Goal: Task Accomplishment & Management: Use online tool/utility

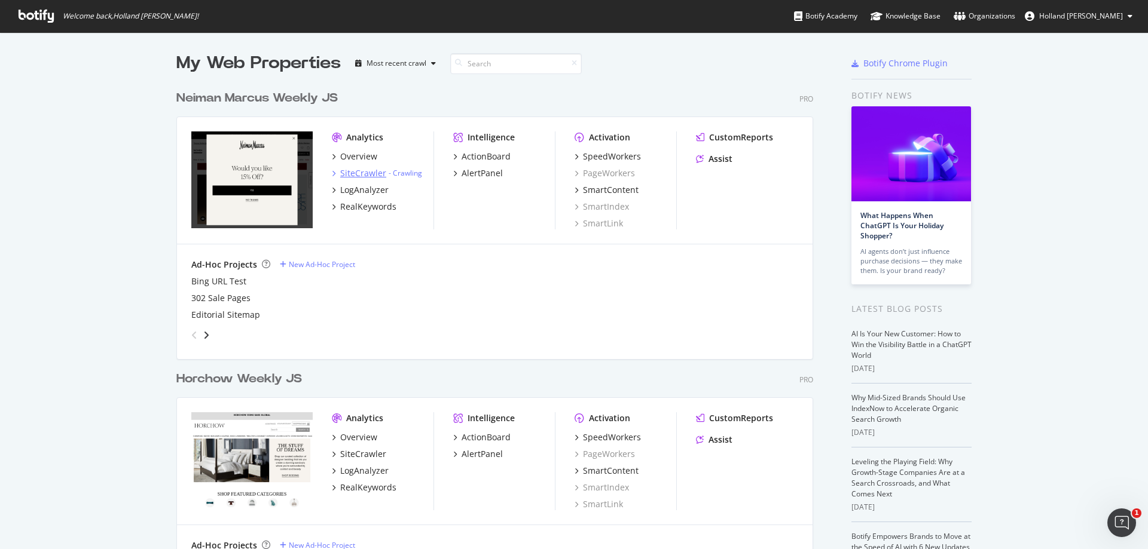
click at [372, 172] on div "SiteCrawler" at bounding box center [363, 173] width 46 height 12
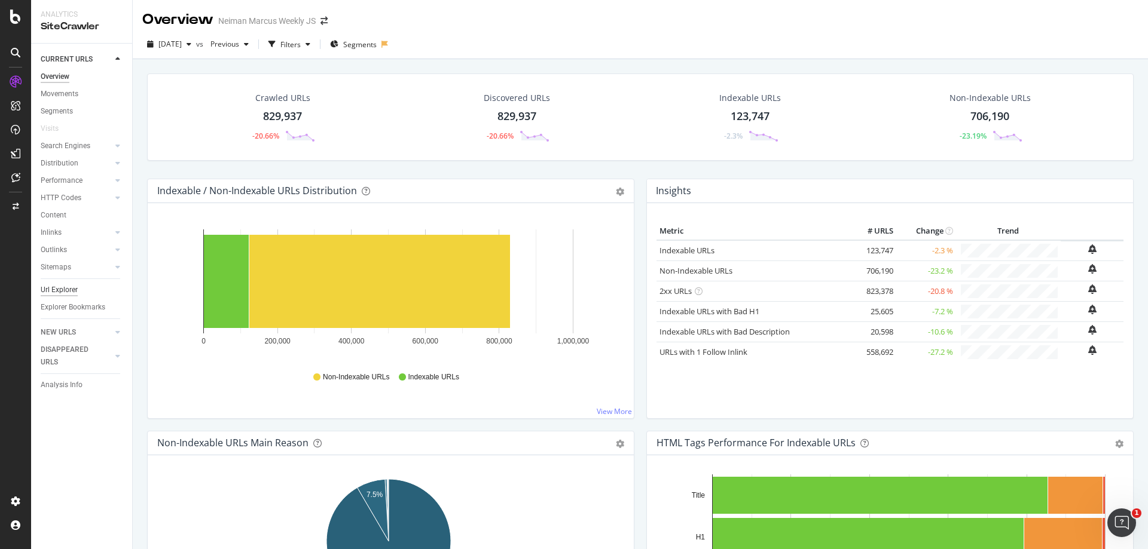
click at [52, 292] on div "Url Explorer" at bounding box center [59, 290] width 37 height 13
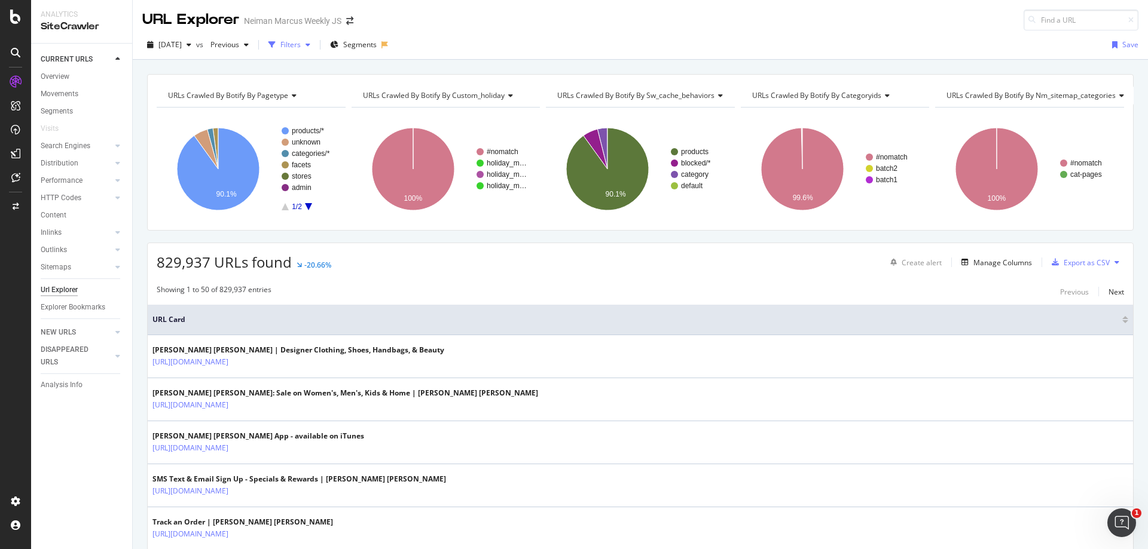
click at [314, 51] on div "Filters" at bounding box center [289, 45] width 51 height 18
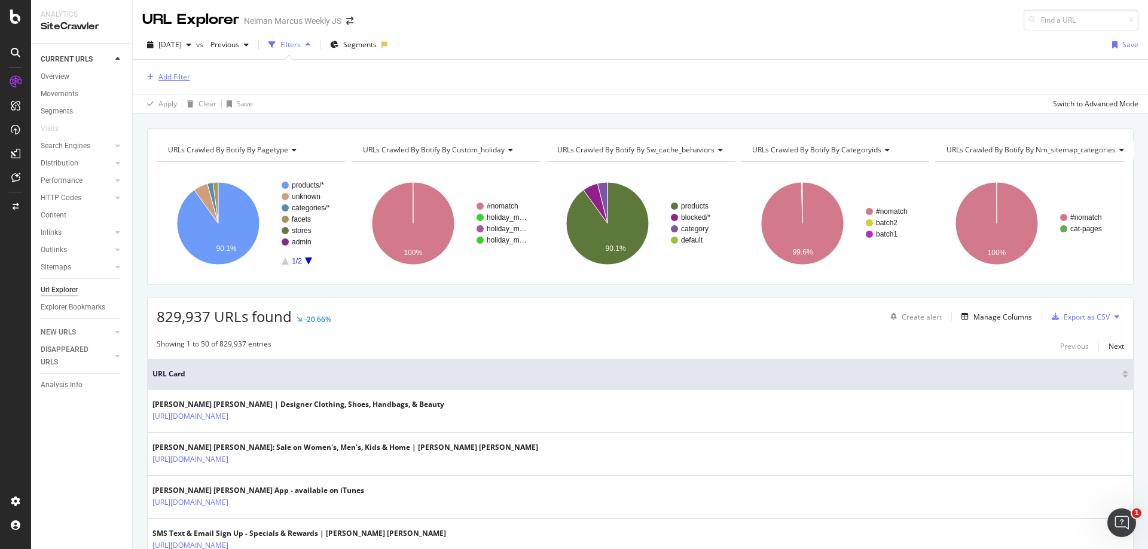
click at [181, 75] on div "Add Filter" at bounding box center [174, 77] width 32 height 10
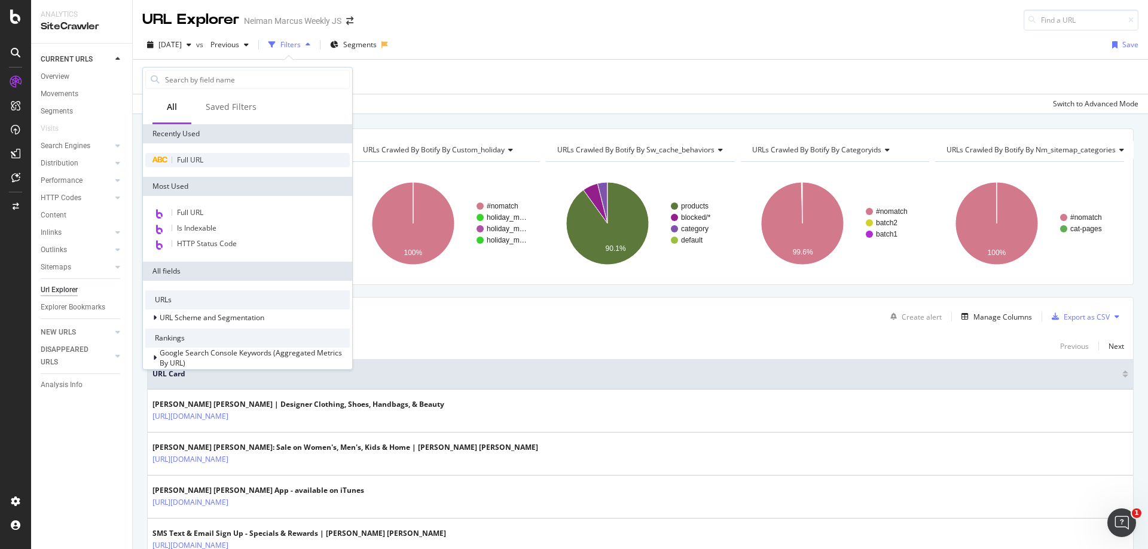
click at [190, 158] on span "Full URL" at bounding box center [190, 160] width 26 height 10
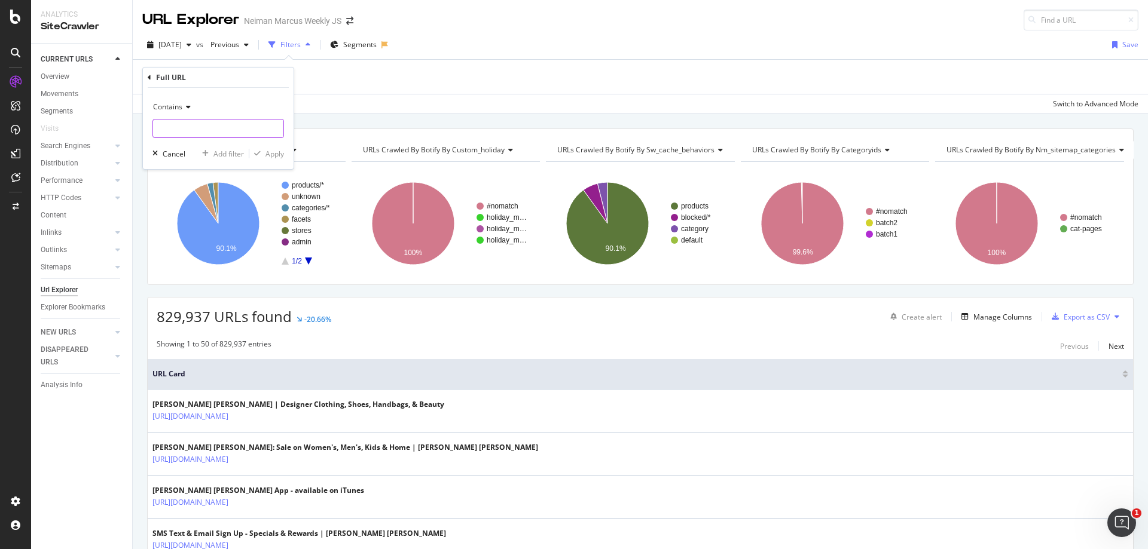
click at [203, 122] on input "text" at bounding box center [218, 128] width 130 height 19
type input "?"
click at [274, 158] on div "Apply" at bounding box center [274, 154] width 19 height 10
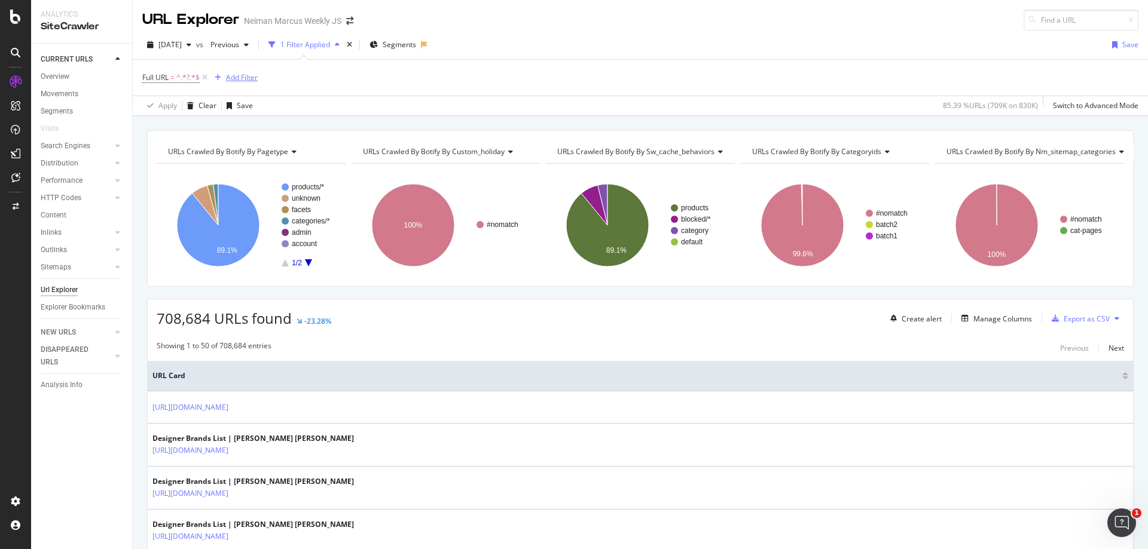
click at [240, 77] on div "Add Filter" at bounding box center [242, 77] width 32 height 10
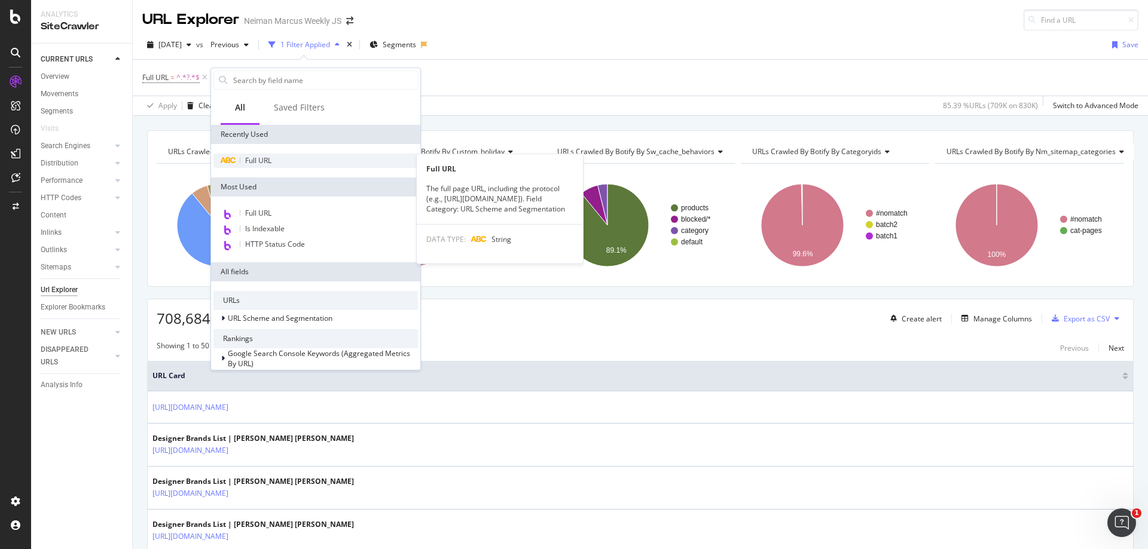
click at [252, 154] on div "Full URL" at bounding box center [315, 161] width 204 height 14
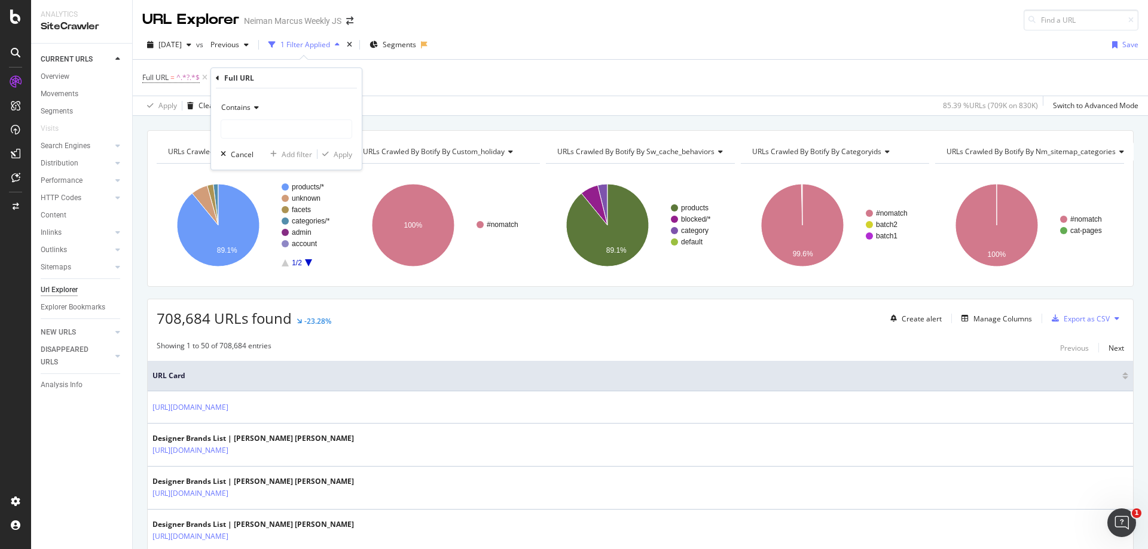
click at [231, 108] on span "Contains" at bounding box center [235, 107] width 29 height 10
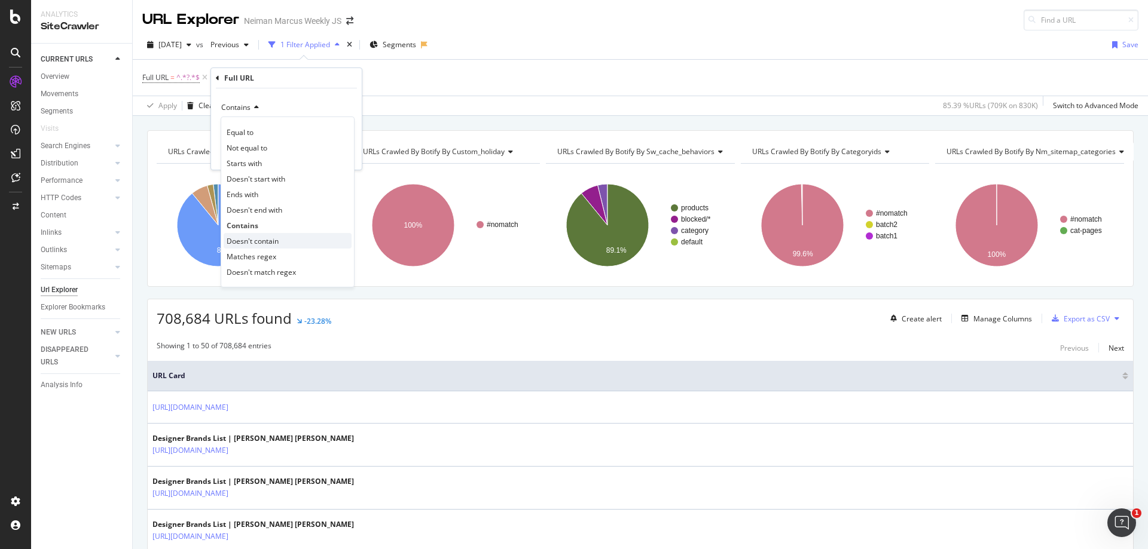
click at [255, 245] on span "Doesn't contain" at bounding box center [253, 241] width 52 height 10
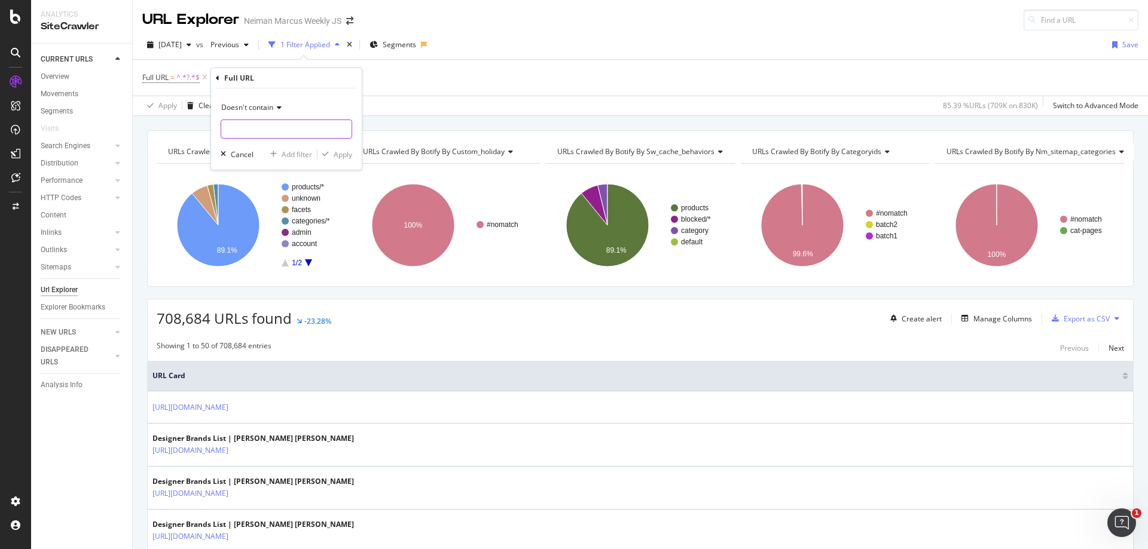
click at [255, 128] on input "text" at bounding box center [286, 129] width 130 height 19
type input "/c/designers"
click at [300, 156] on div "Add filter" at bounding box center [297, 154] width 30 height 10
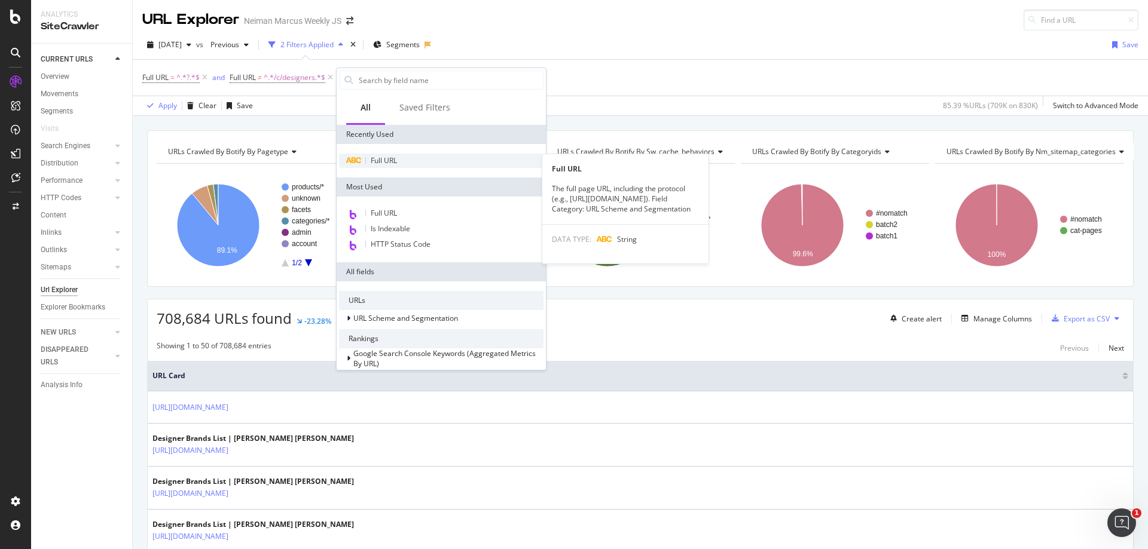
click at [381, 167] on div "Full URL" at bounding box center [441, 161] width 204 height 14
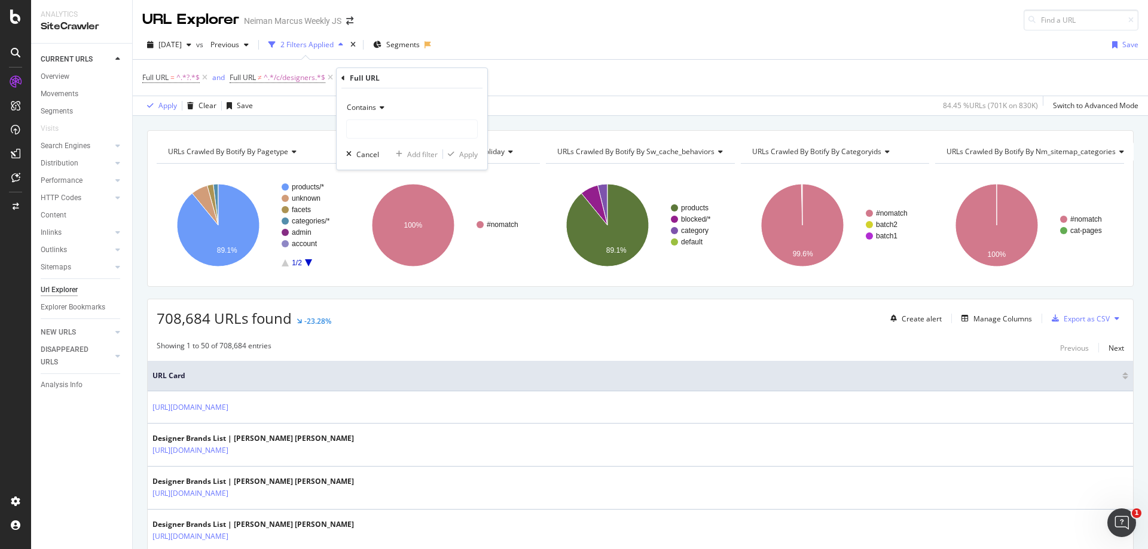
click at [377, 110] on icon at bounding box center [380, 107] width 8 height 7
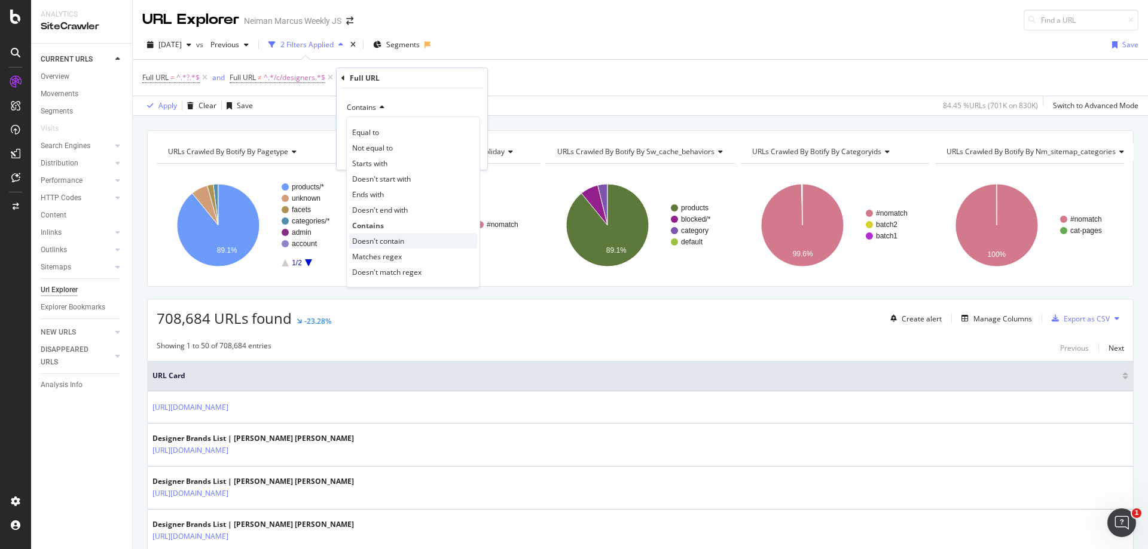
click at [386, 245] on span "Doesn't contain" at bounding box center [378, 241] width 52 height 10
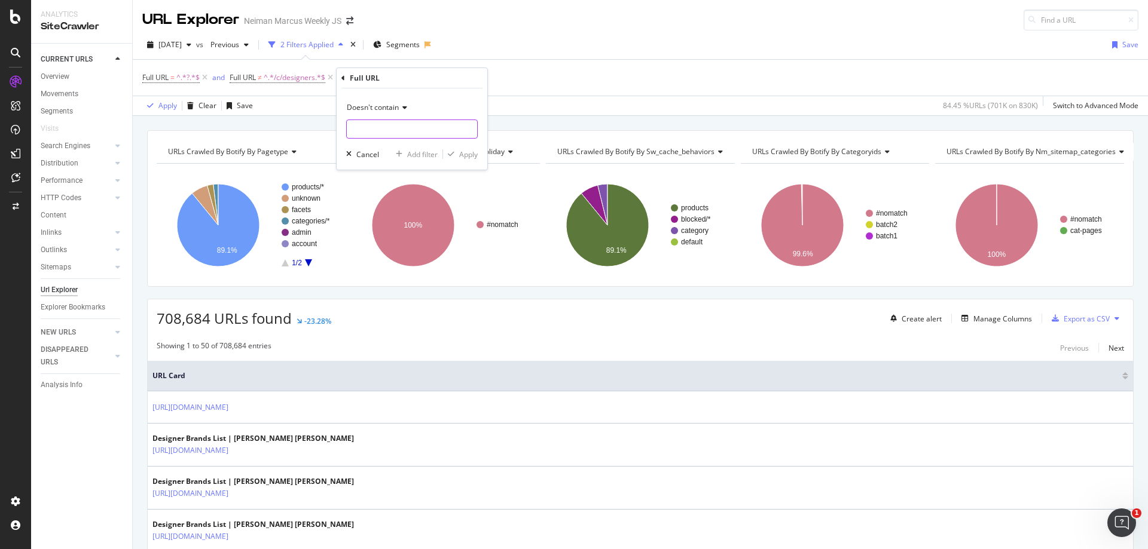
click at [365, 129] on input "text" at bounding box center [412, 129] width 130 height 19
type input "["
type input "o"
type input "page"
click at [466, 148] on button "Apply" at bounding box center [460, 154] width 35 height 12
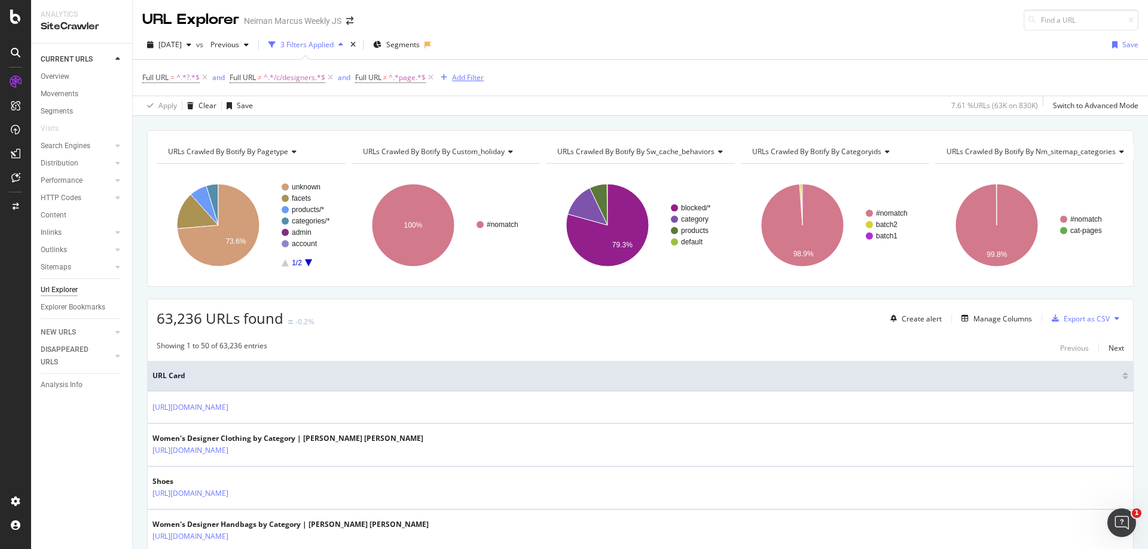
click at [469, 77] on div "Add Filter" at bounding box center [468, 77] width 32 height 10
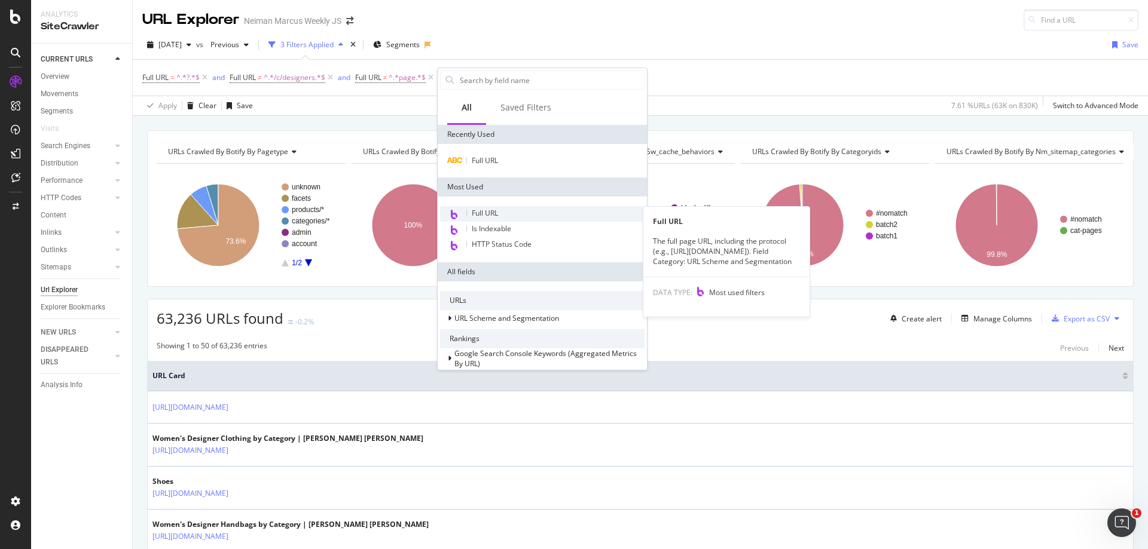
click at [489, 218] on span "Full URL" at bounding box center [485, 213] width 26 height 10
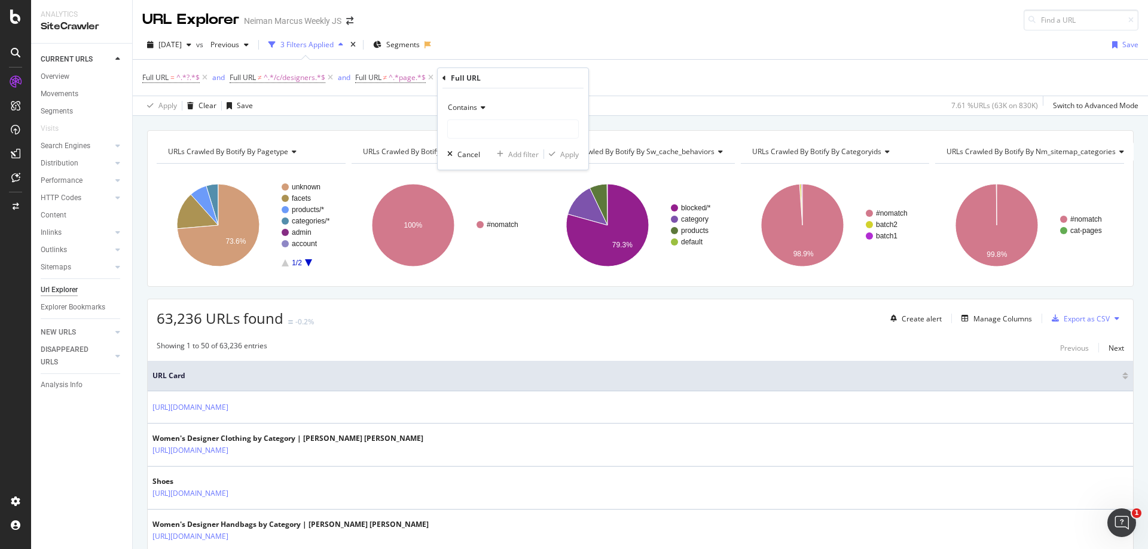
click at [460, 107] on span "Contains" at bounding box center [462, 107] width 29 height 10
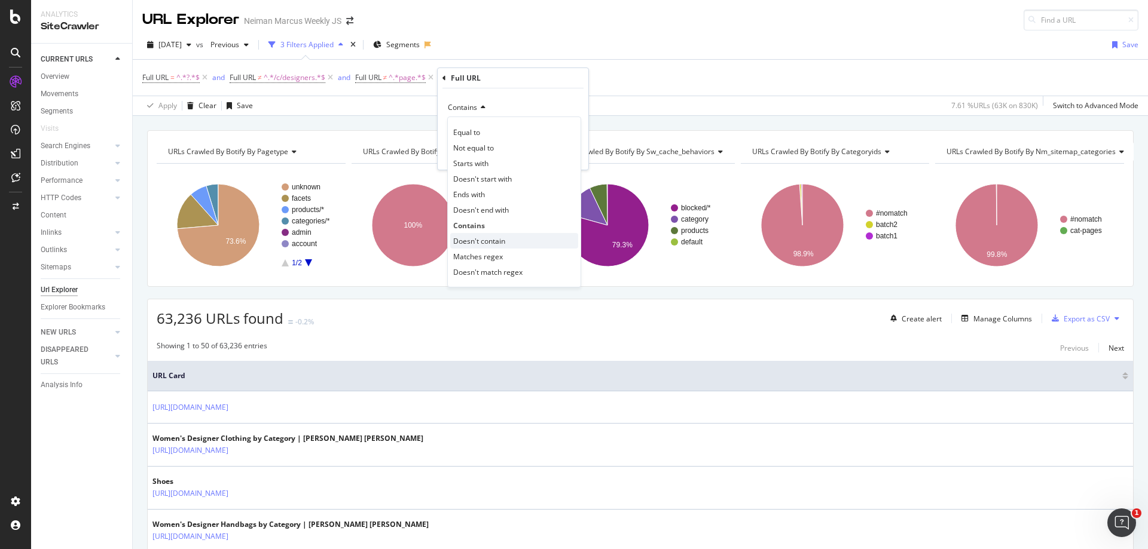
click at [469, 245] on span "Doesn't contain" at bounding box center [479, 241] width 52 height 10
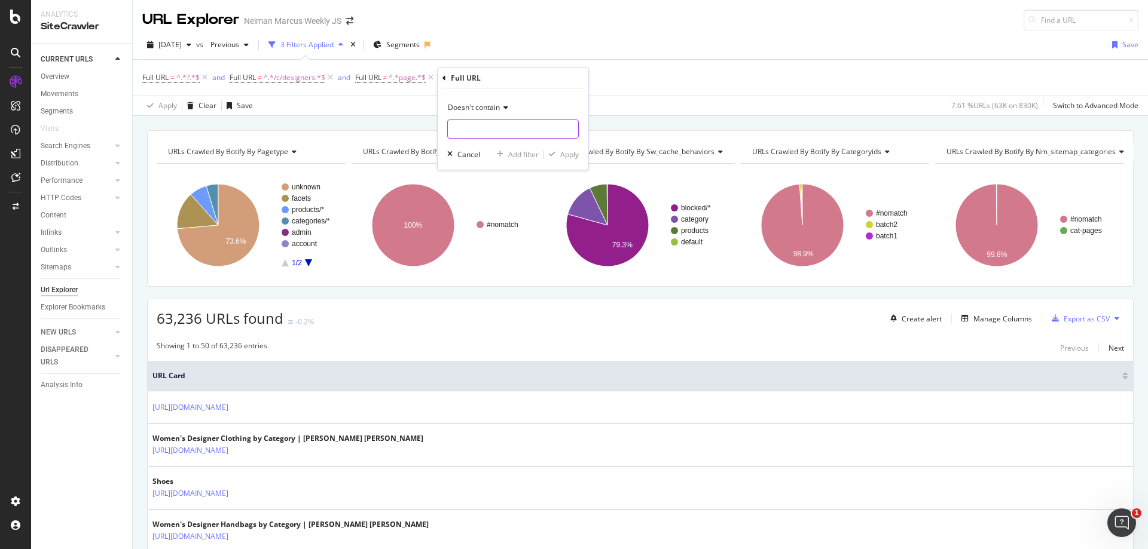
click at [459, 133] on input "text" at bounding box center [513, 129] width 130 height 19
type input "f"
type input "drawer"
click at [567, 156] on div "Apply" at bounding box center [569, 154] width 19 height 10
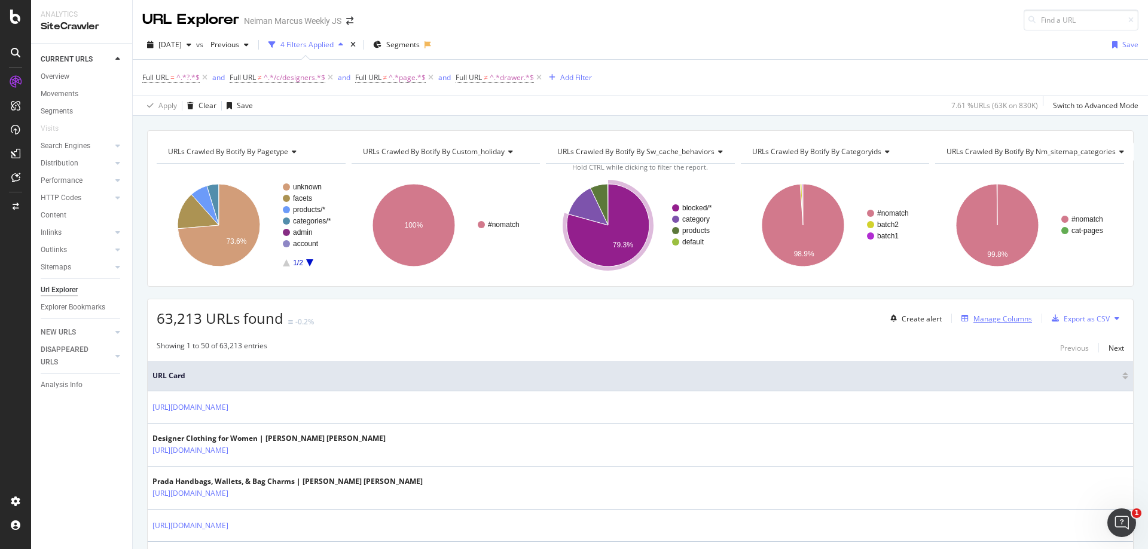
click at [990, 316] on div "Manage Columns" at bounding box center [1002, 319] width 59 height 10
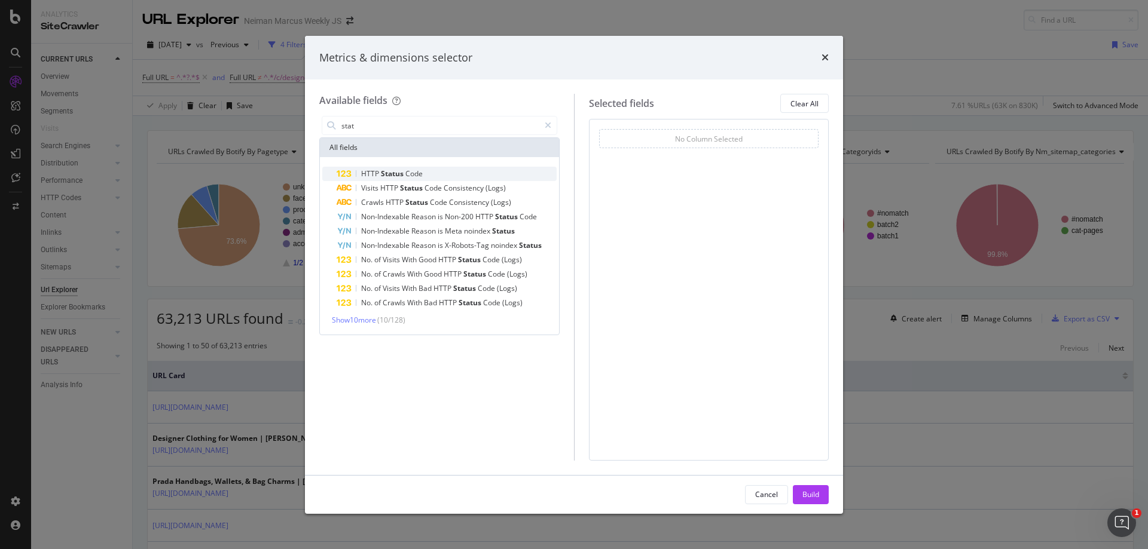
click at [464, 179] on div "HTTP Status Code" at bounding box center [447, 174] width 220 height 14
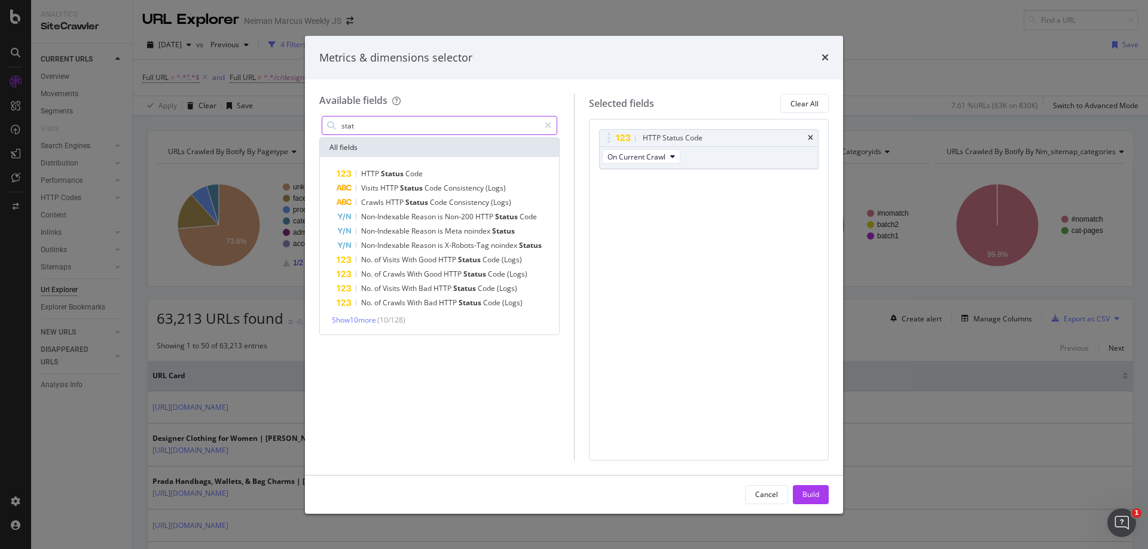
click at [447, 133] on input "stat" at bounding box center [439, 126] width 199 height 18
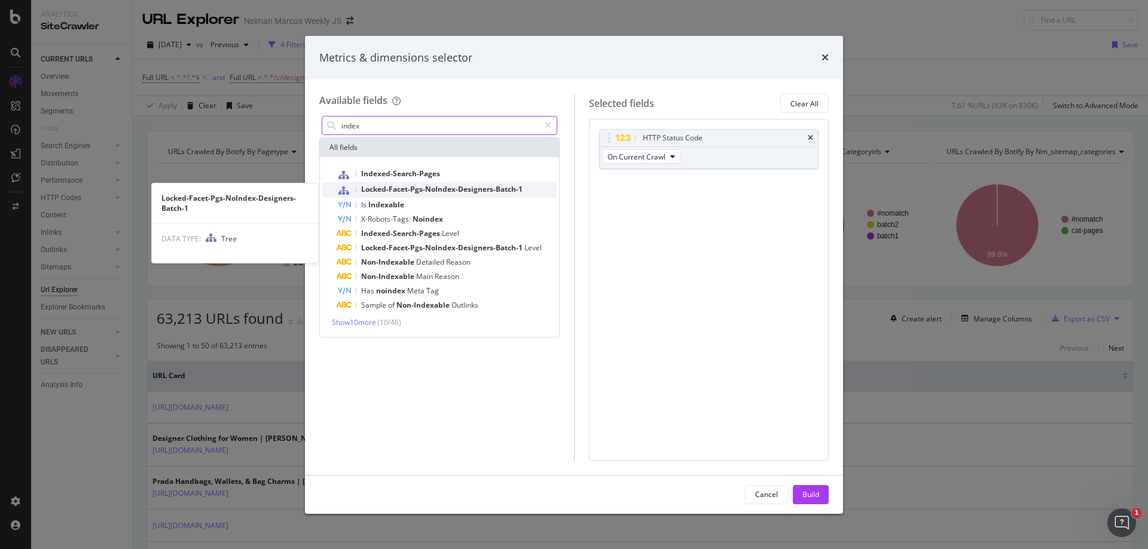
type input "index"
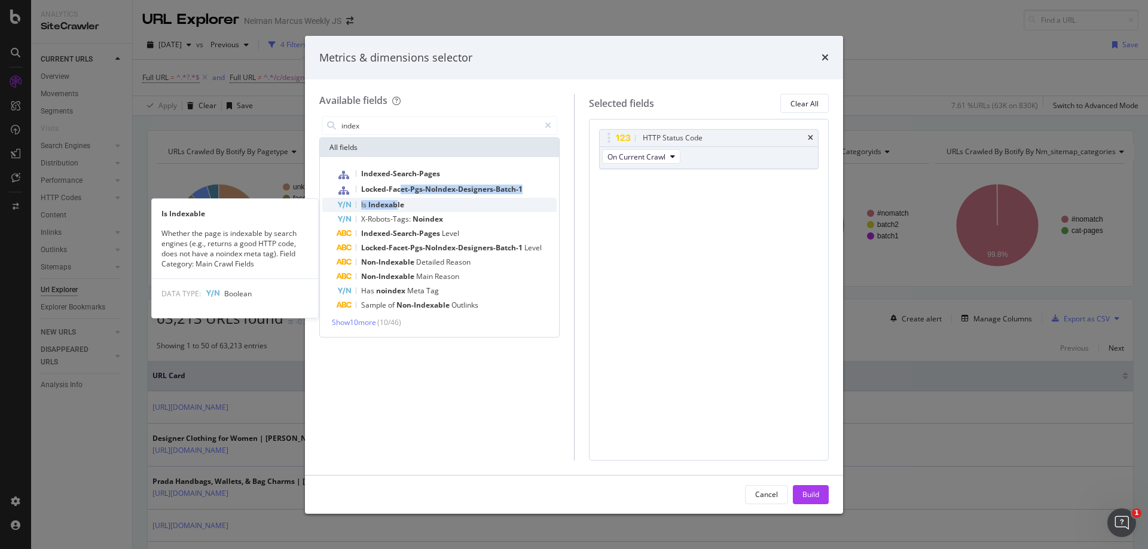
drag, startPoint x: 402, startPoint y: 195, endPoint x: 398, endPoint y: 209, distance: 14.0
click at [398, 209] on div "Indexed-Search-Pages Locked-Facet-Pgs-NoIndex-Designers-Batch-1 Is Indexable Is…" at bounding box center [439, 240] width 234 height 146
click at [398, 209] on span "Indexable" at bounding box center [386, 205] width 36 height 10
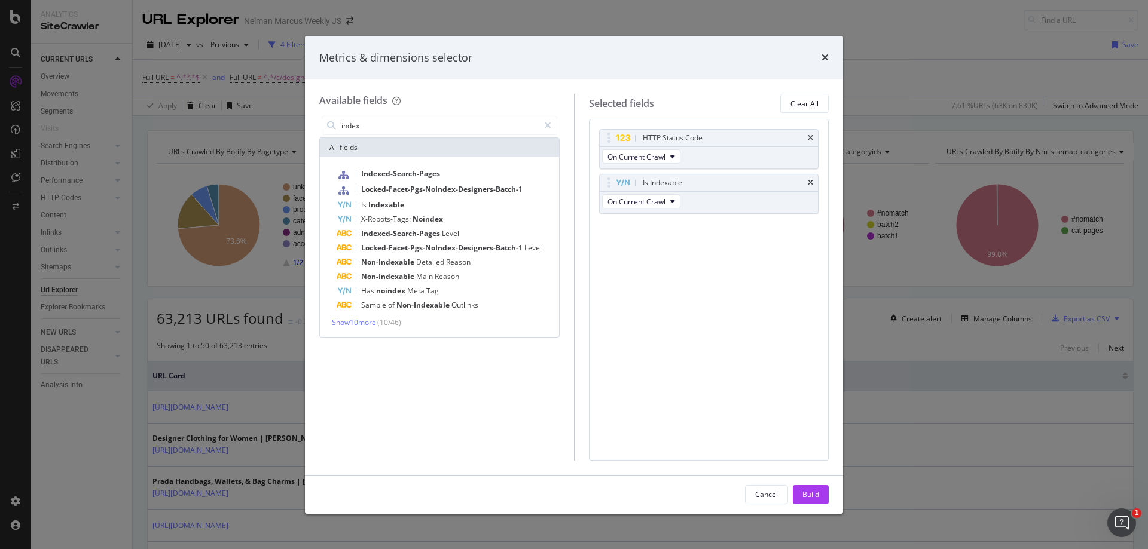
click at [815, 482] on div "Cancel Build" at bounding box center [574, 495] width 538 height 38
click at [817, 490] on div "Build" at bounding box center [810, 495] width 17 height 10
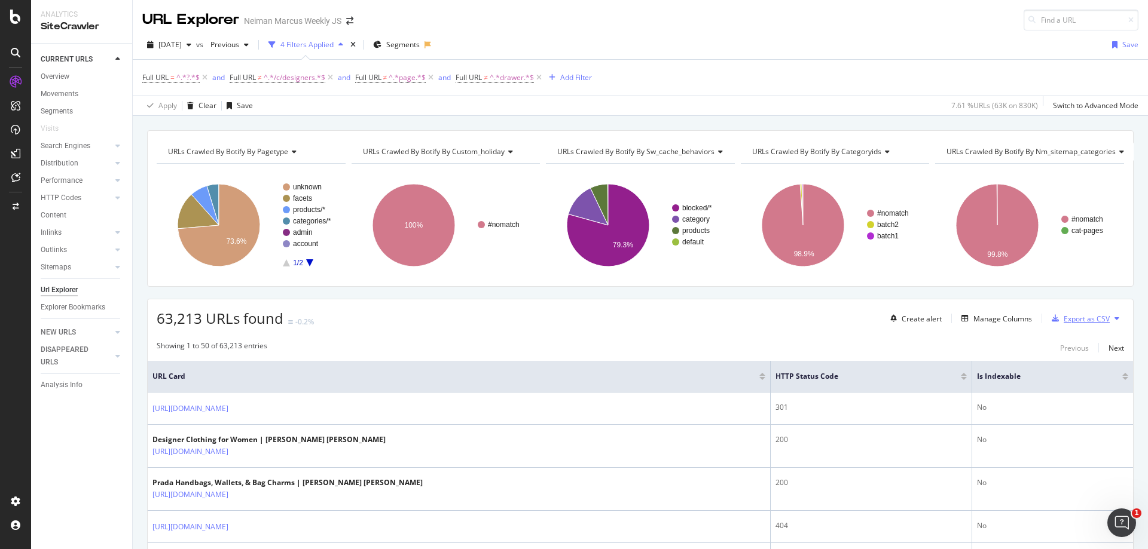
click at [1078, 319] on div "Export as CSV" at bounding box center [1087, 319] width 46 height 10
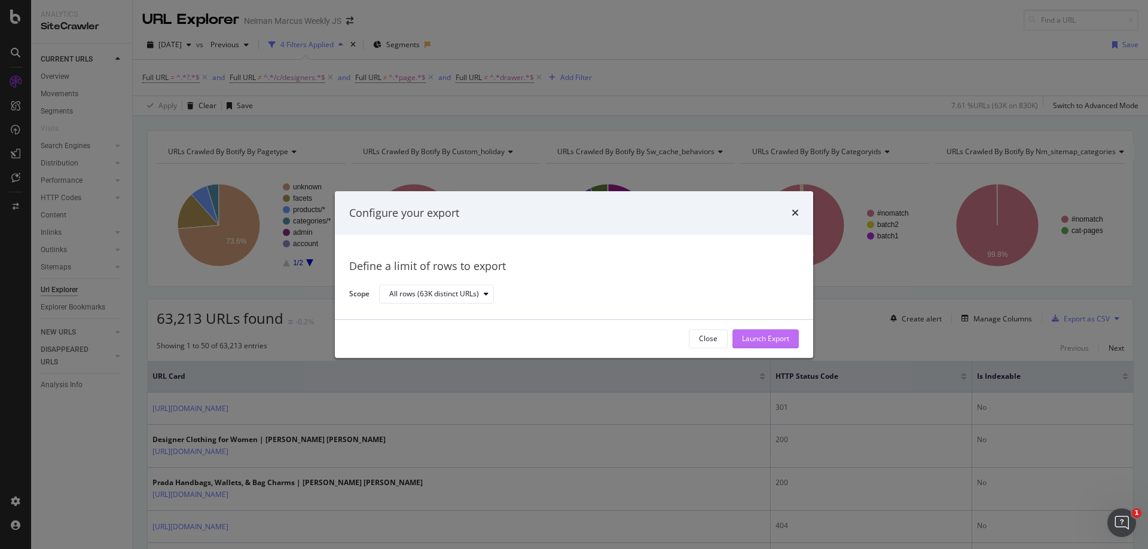
click at [765, 340] on div "Launch Export" at bounding box center [765, 339] width 47 height 10
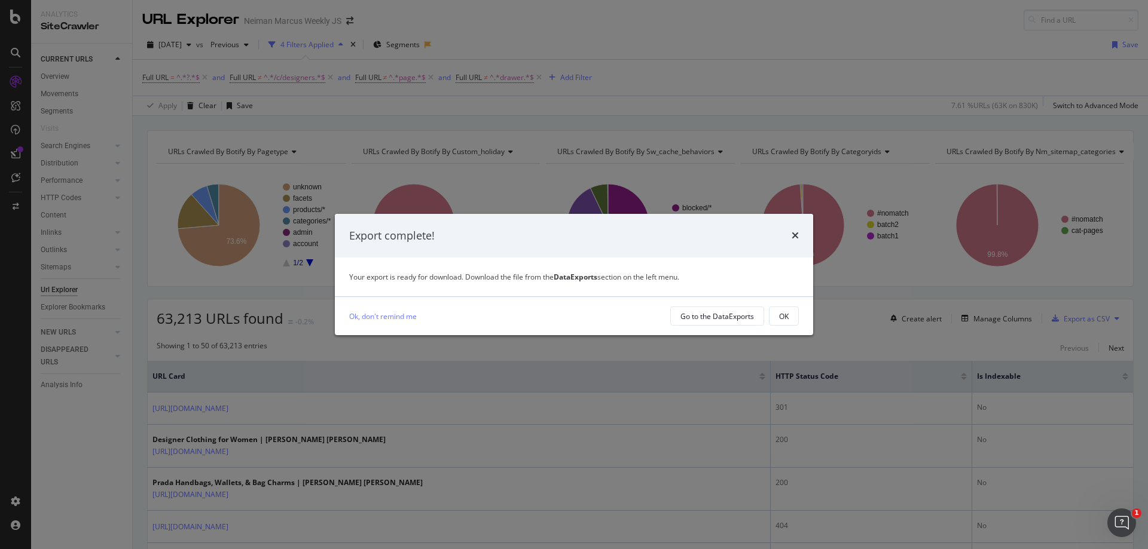
click at [710, 303] on div "Ok, don't remind me Go to the DataExports OK" at bounding box center [574, 316] width 478 height 38
click at [705, 308] on div "Go to the DataExports" at bounding box center [717, 316] width 74 height 17
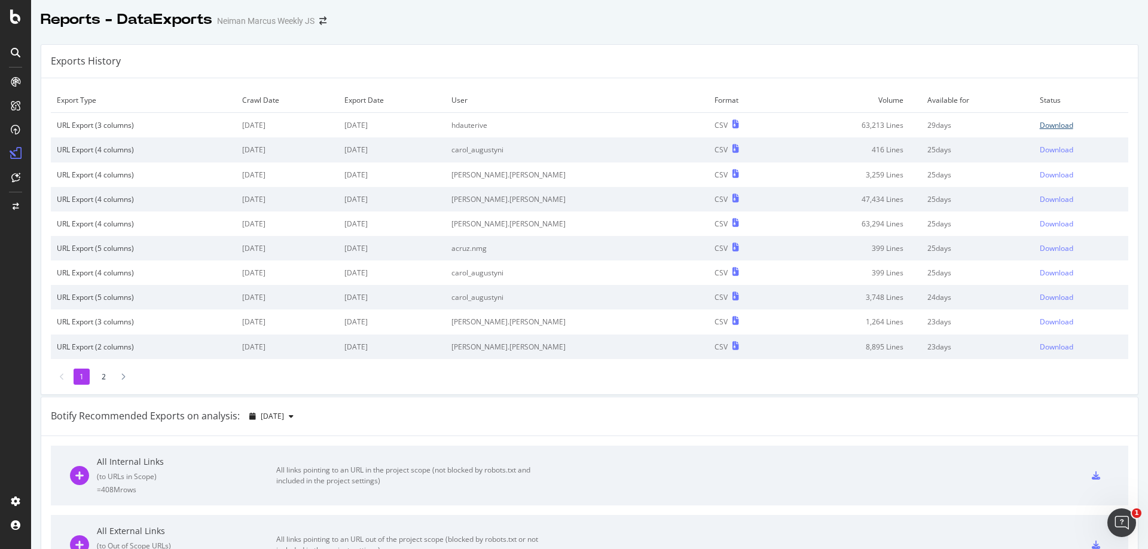
click at [1040, 125] on div "Download" at bounding box center [1056, 125] width 33 height 10
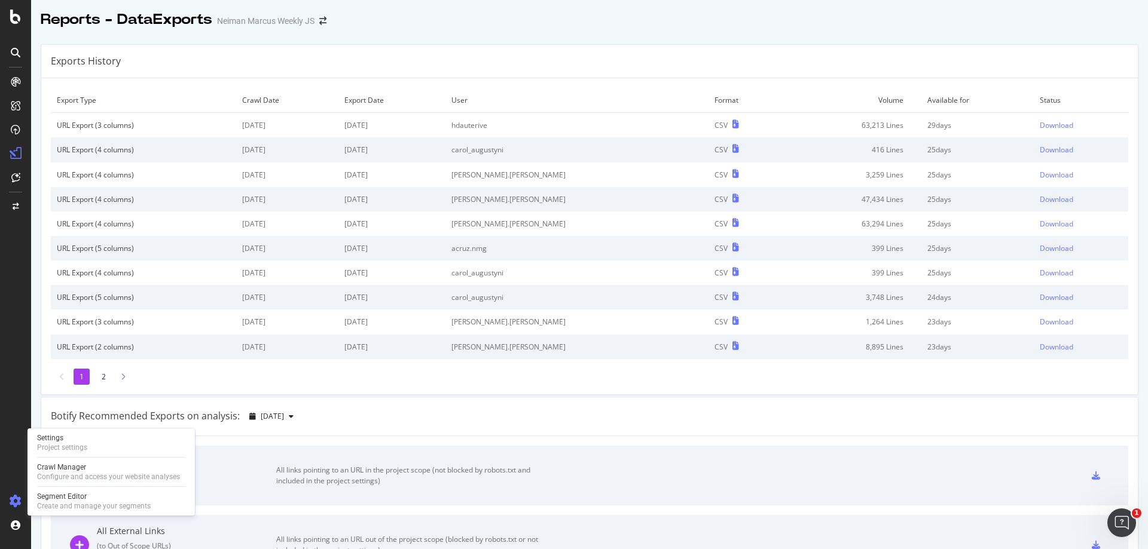
click at [10, 506] on icon at bounding box center [16, 502] width 12 height 12
click at [74, 443] on div "Project settings" at bounding box center [62, 448] width 50 height 10
